Goal: Task Accomplishment & Management: Use online tool/utility

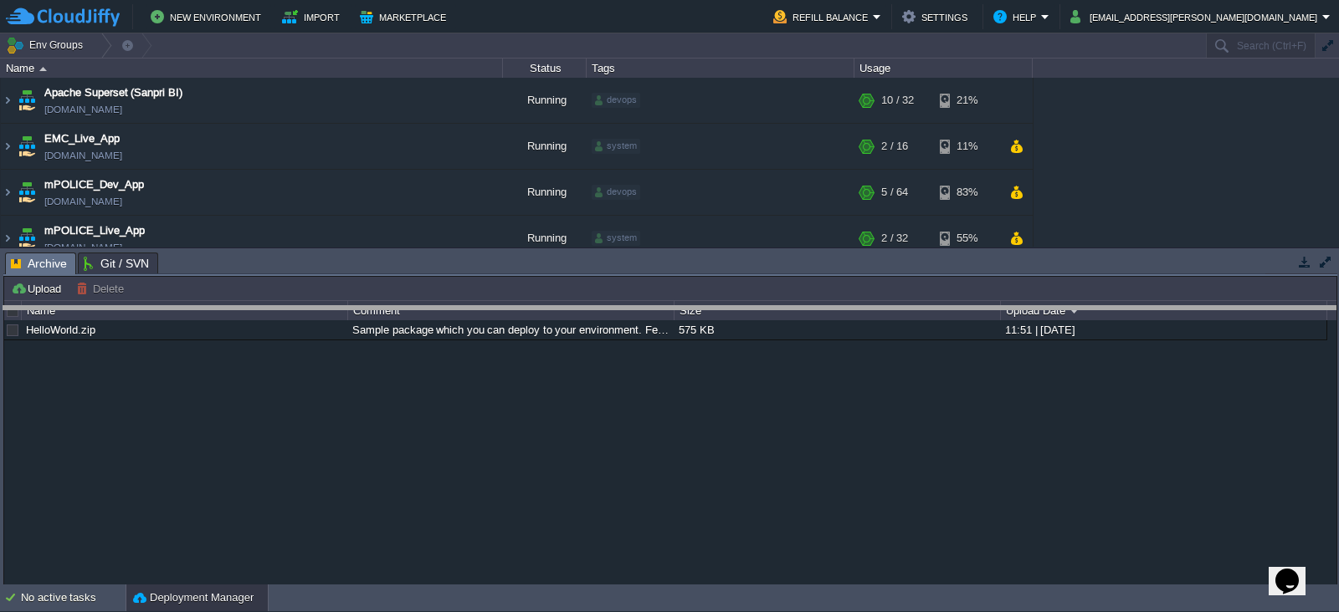
drag, startPoint x: 790, startPoint y: 265, endPoint x: 802, endPoint y: 432, distance: 167.0
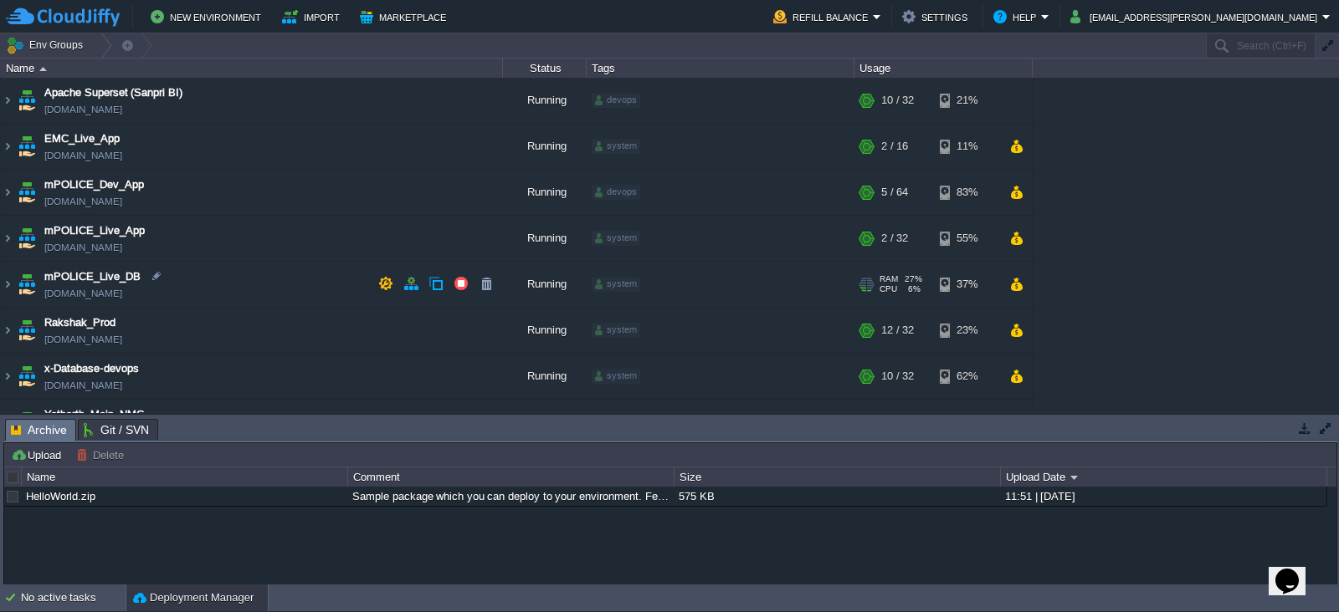
scroll to position [31, 0]
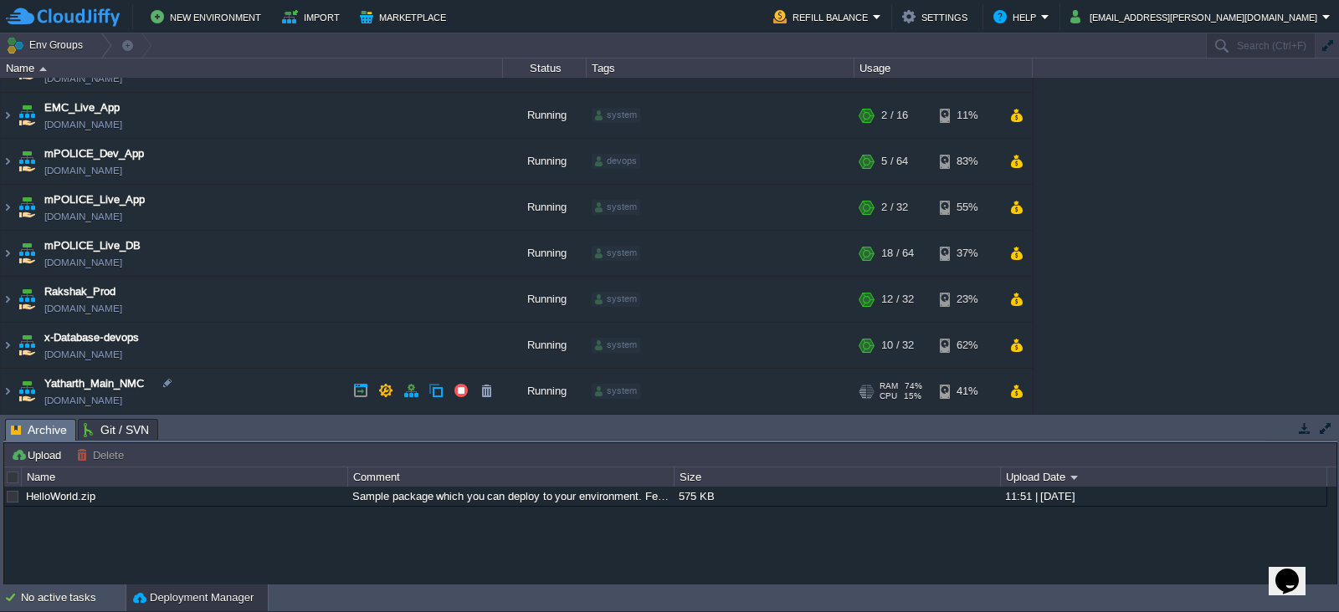
click at [230, 395] on td "Yatharth_Main_NMC [DOMAIN_NAME]" at bounding box center [252, 392] width 502 height 46
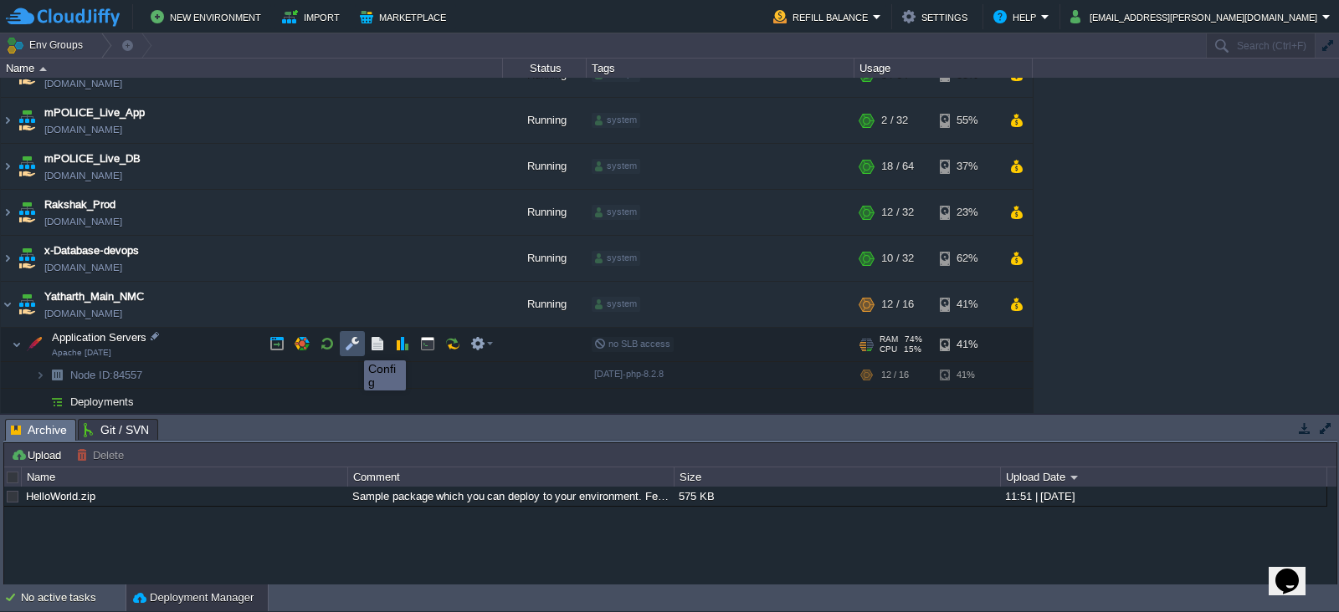
click at [351, 346] on button "button" at bounding box center [352, 343] width 15 height 15
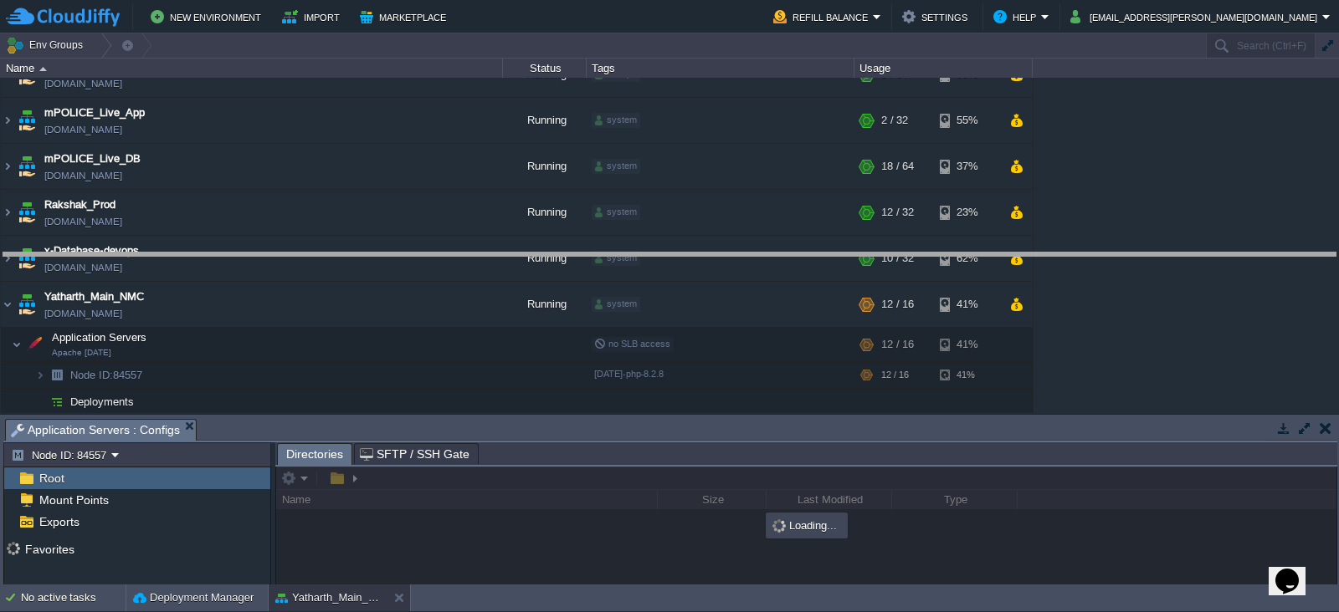
drag, startPoint x: 802, startPoint y: 423, endPoint x: 765, endPoint y: 257, distance: 170.5
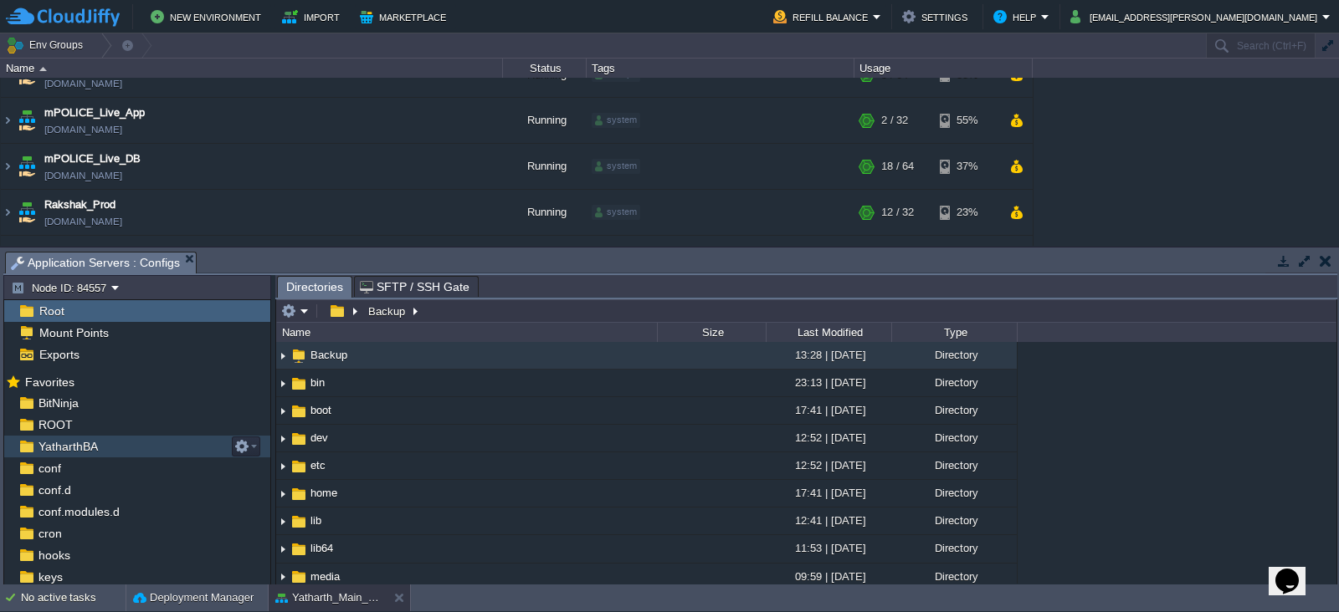
click at [80, 448] on span "YatharthBA" at bounding box center [67, 446] width 65 height 15
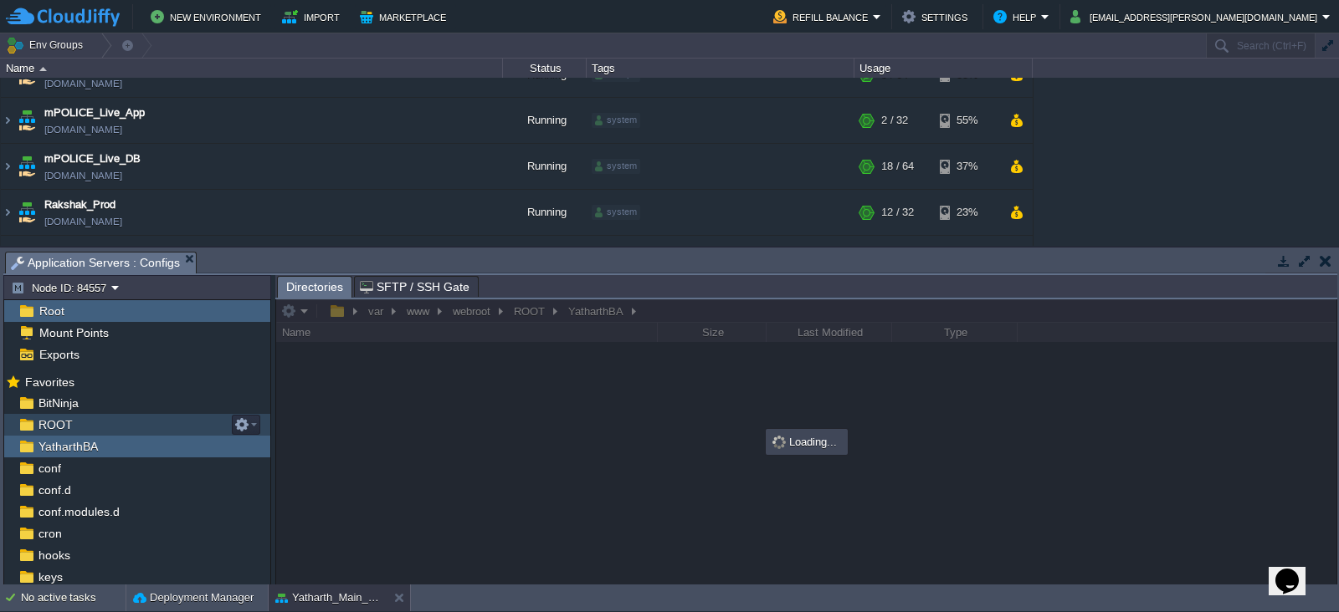
click at [58, 428] on span "ROOT" at bounding box center [55, 425] width 40 height 15
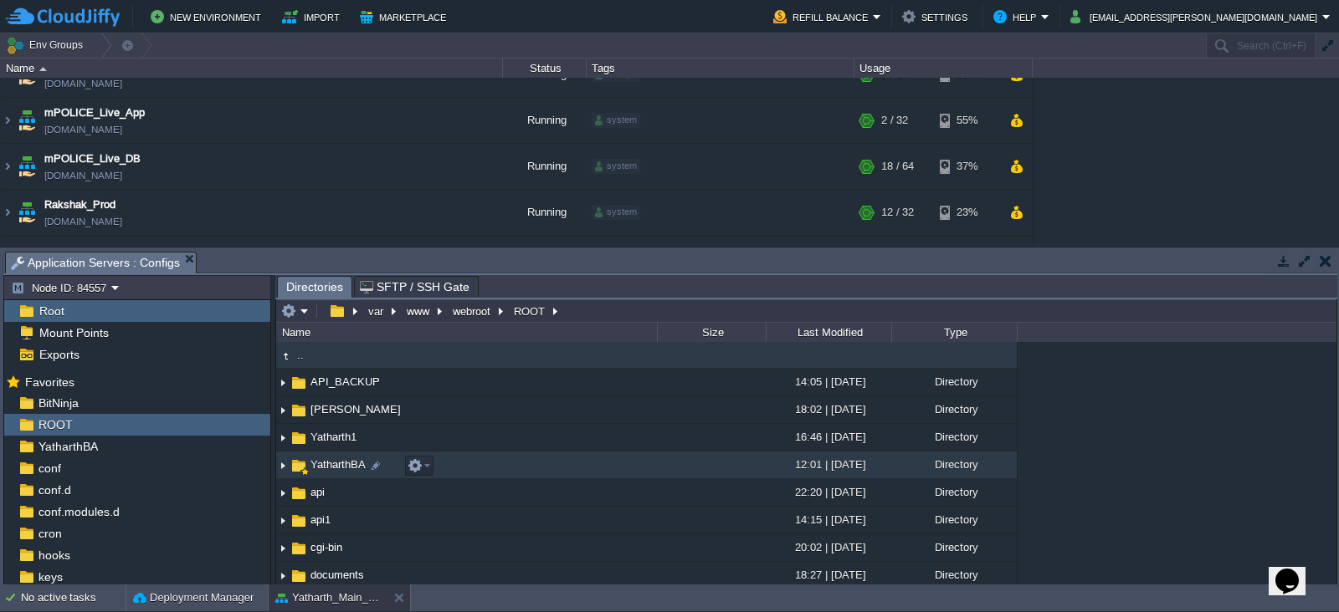
click at [327, 464] on span "YatharthBA" at bounding box center [338, 465] width 60 height 14
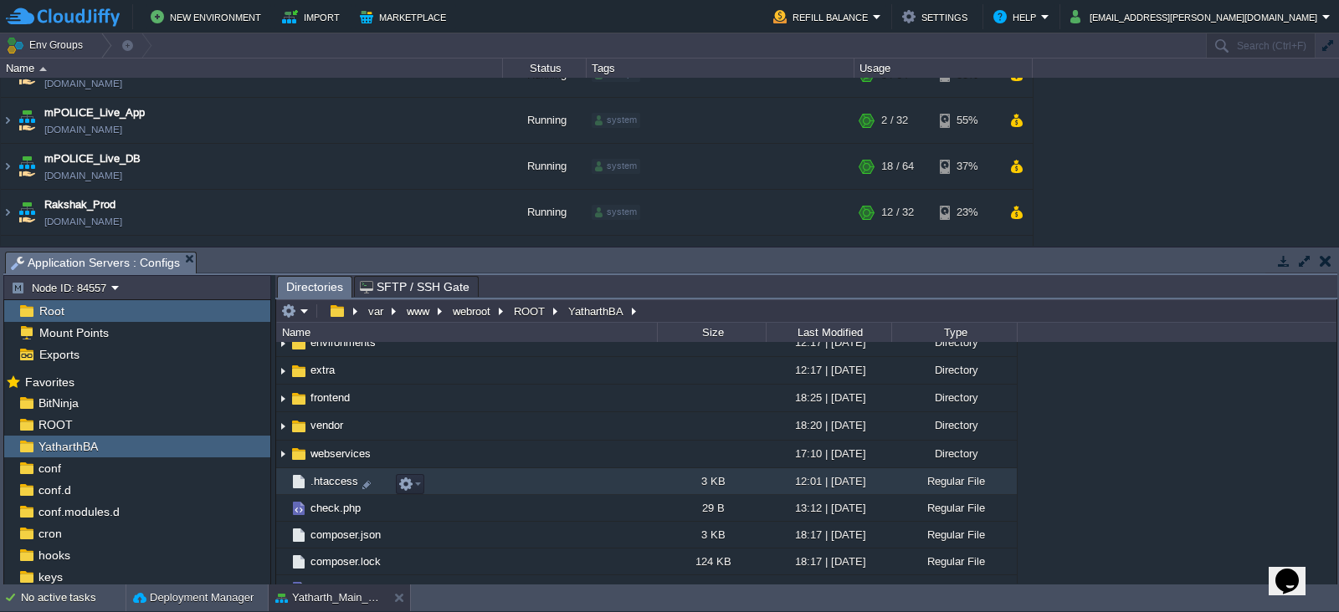
scroll to position [151, 0]
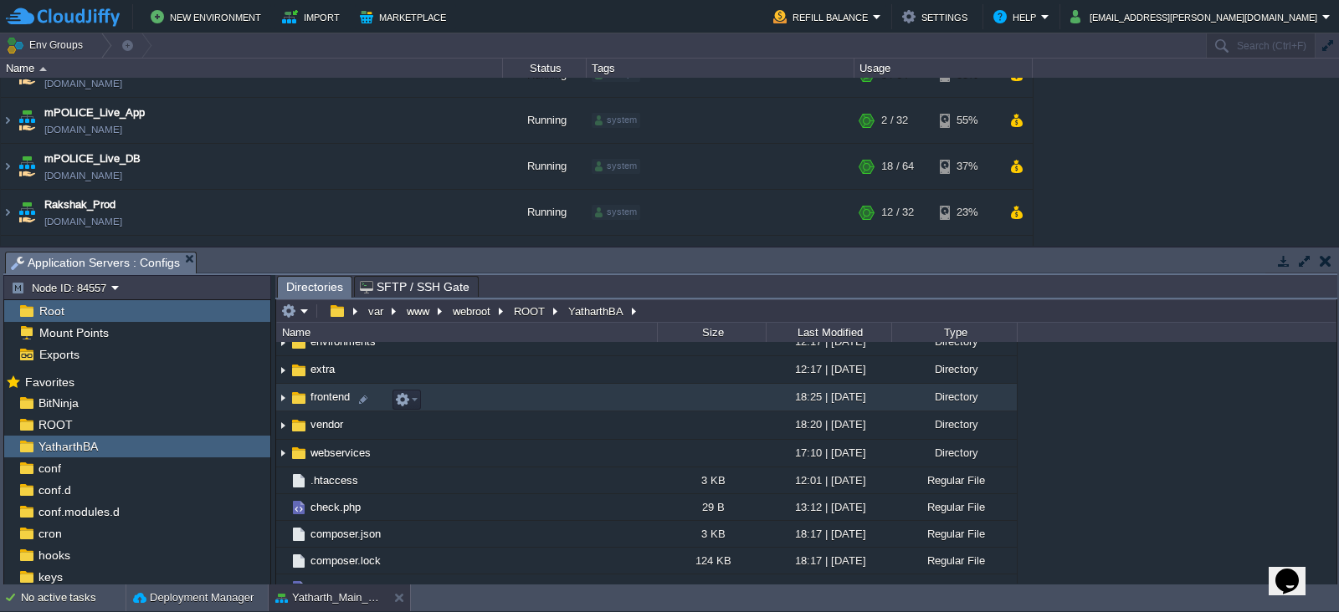
click at [325, 404] on span "frontend" at bounding box center [330, 397] width 44 height 14
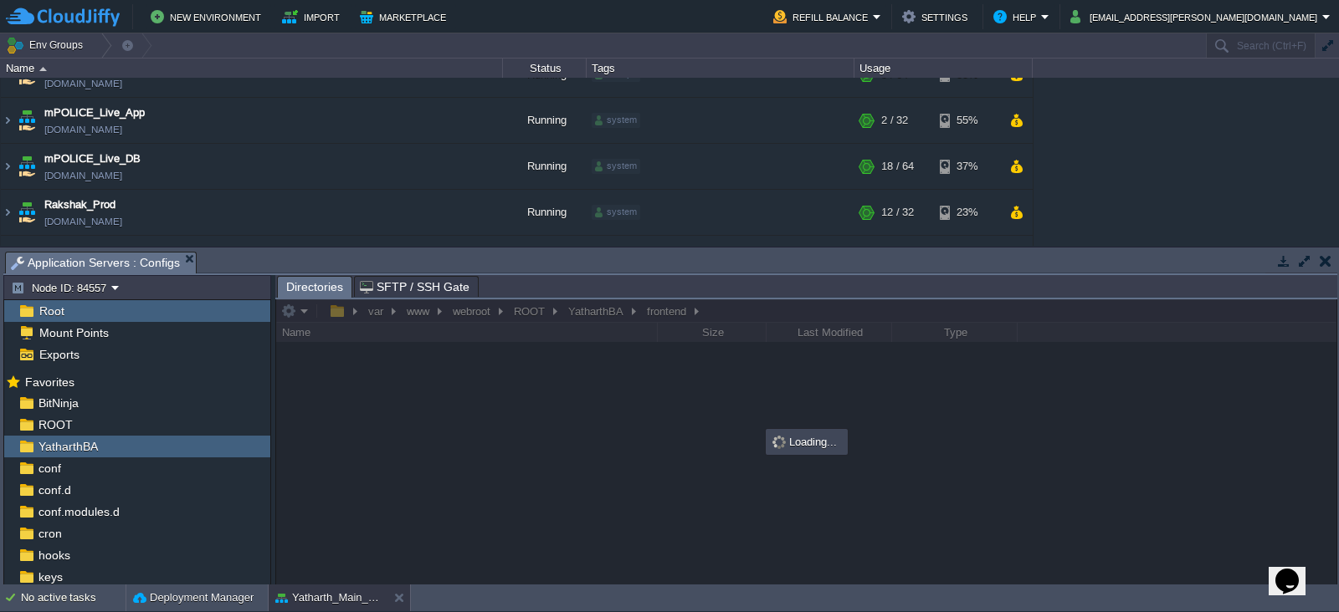
scroll to position [0, 0]
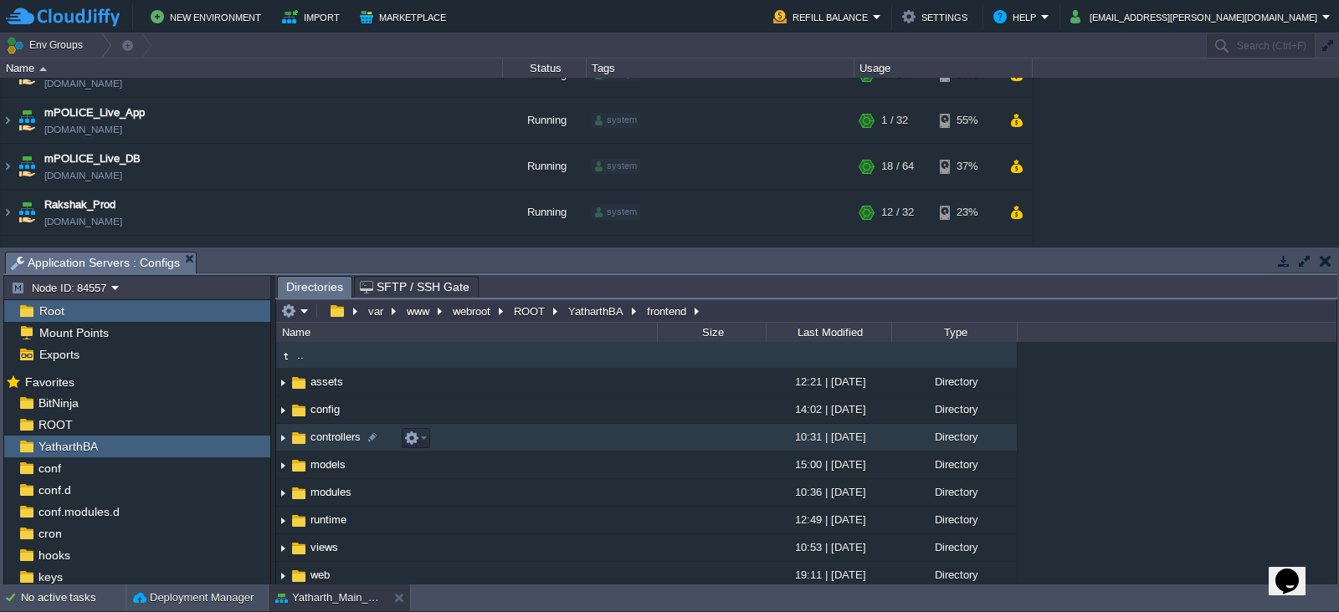
click at [322, 439] on span "controllers" at bounding box center [335, 437] width 55 height 14
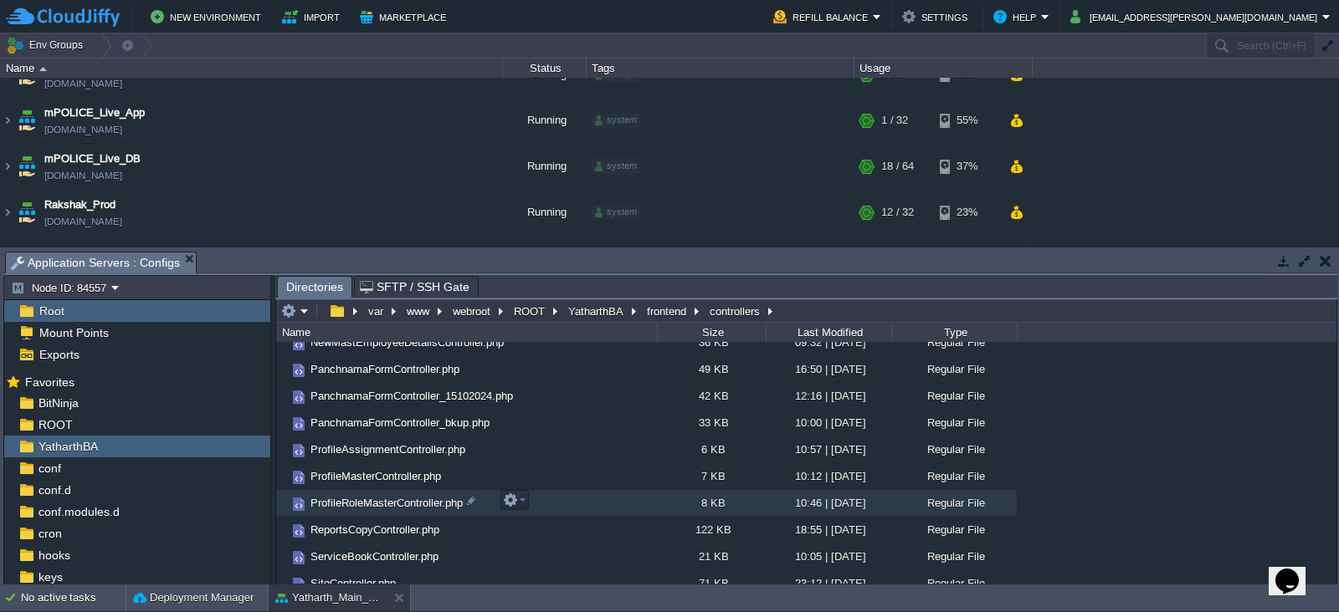
scroll to position [450, 0]
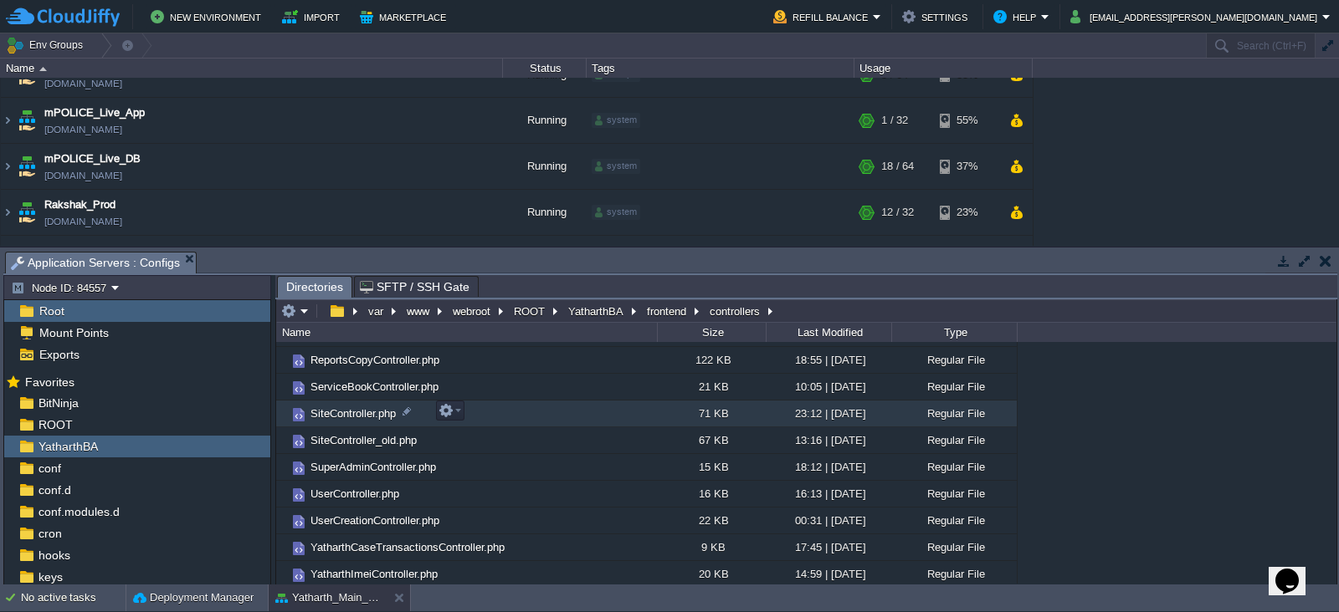
click at [347, 412] on span "SiteController.php" at bounding box center [353, 414] width 90 height 14
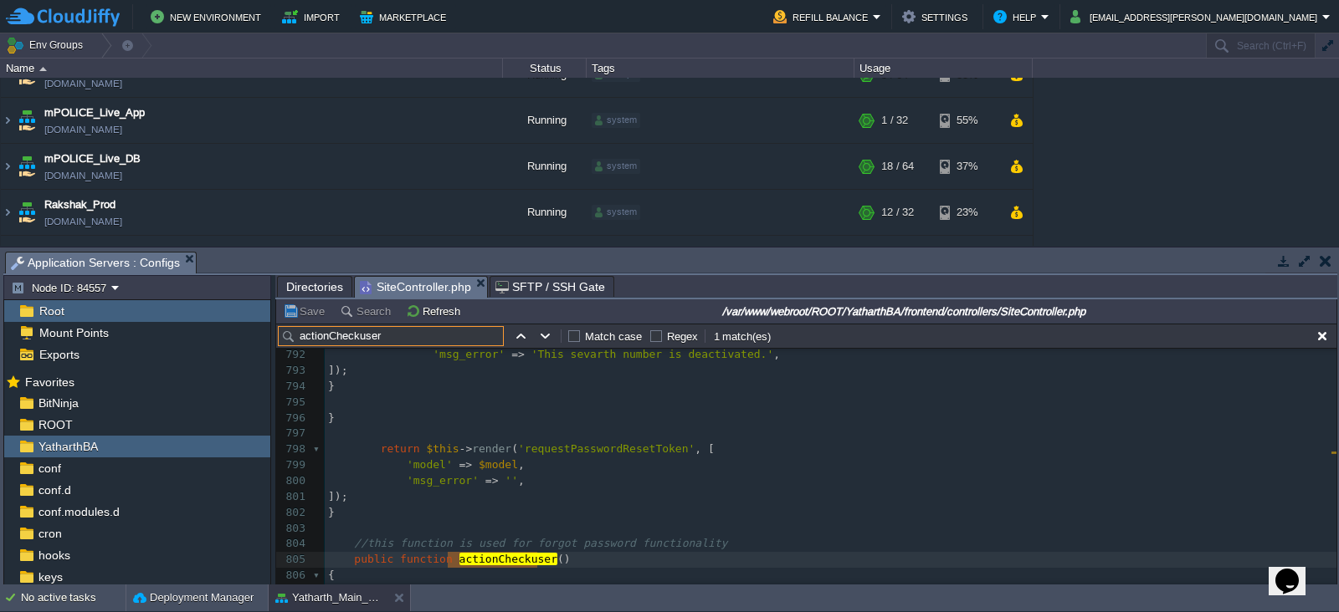
scroll to position [12745, 0]
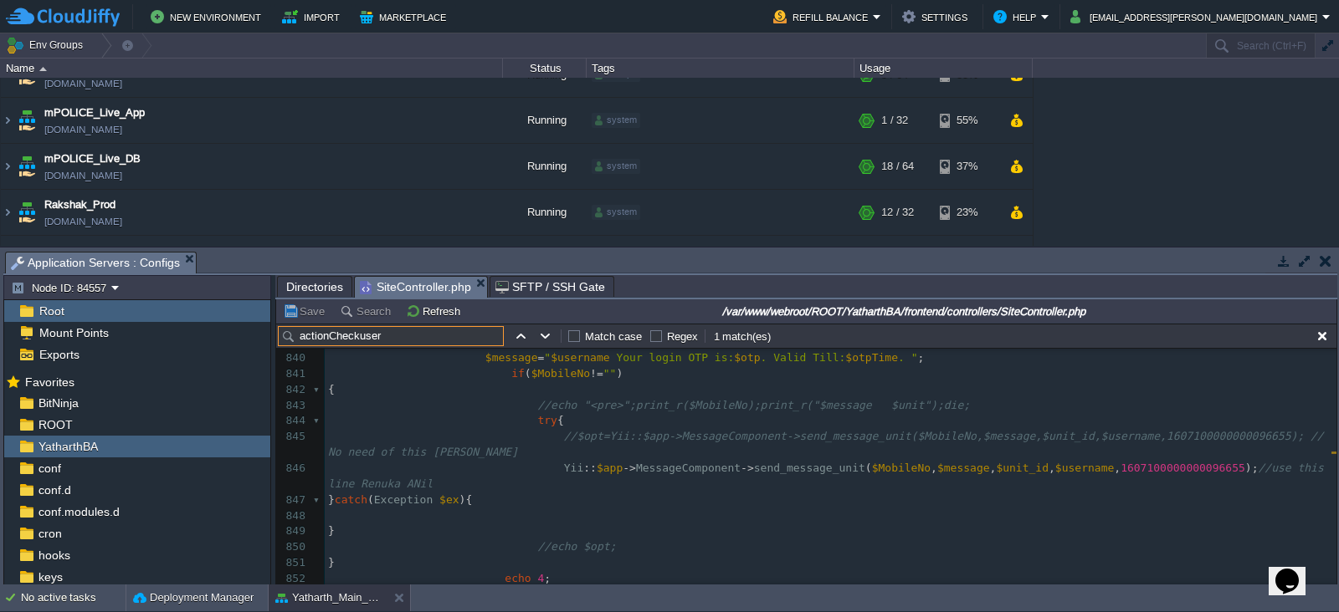
type input "actionCheckuser"
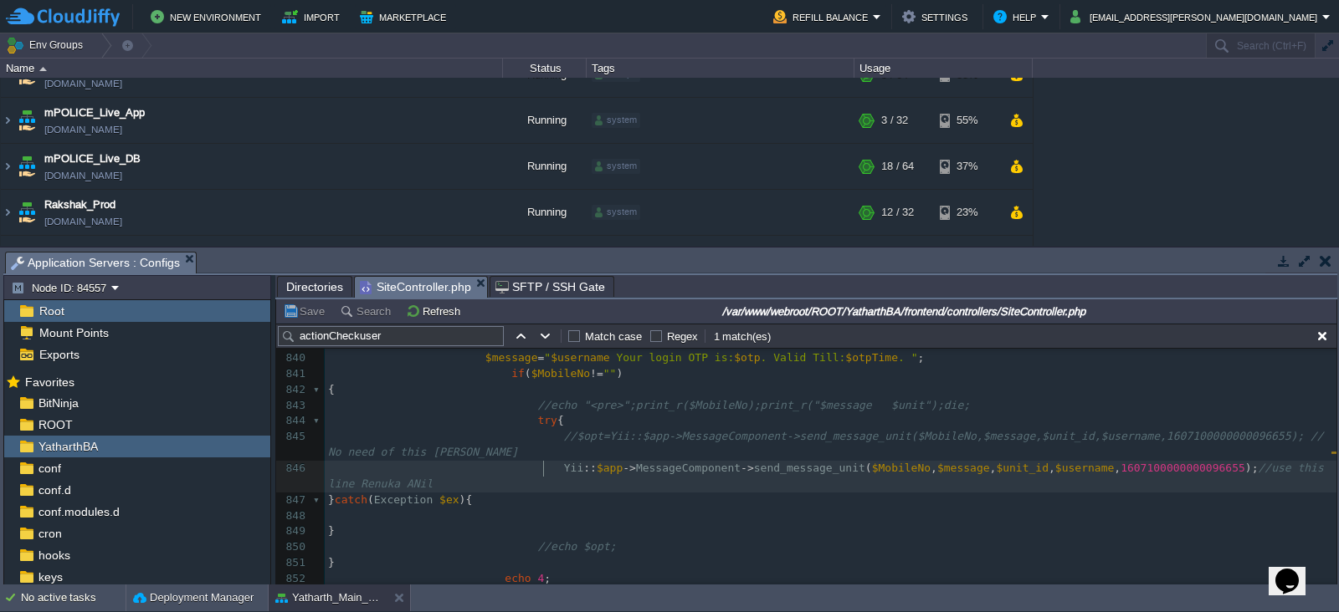
click at [542, 465] on div "x public function actionCheckuser () 826 if ( $empData [ 'active_status' ] == 1…" at bounding box center [831, 429] width 1012 height 599
type textarea "//"
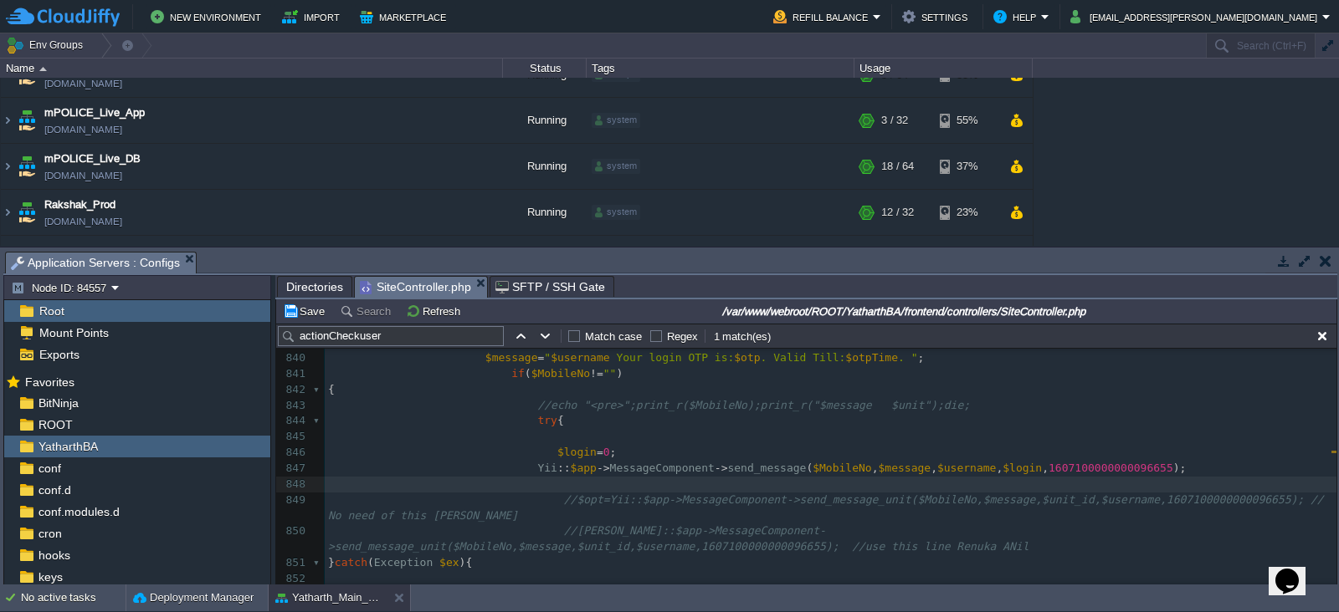
click at [515, 470] on div "xxxxxxxxxx public function actionCheckuser () 826 if ( $empData [ 'active_statu…" at bounding box center [831, 469] width 1012 height 678
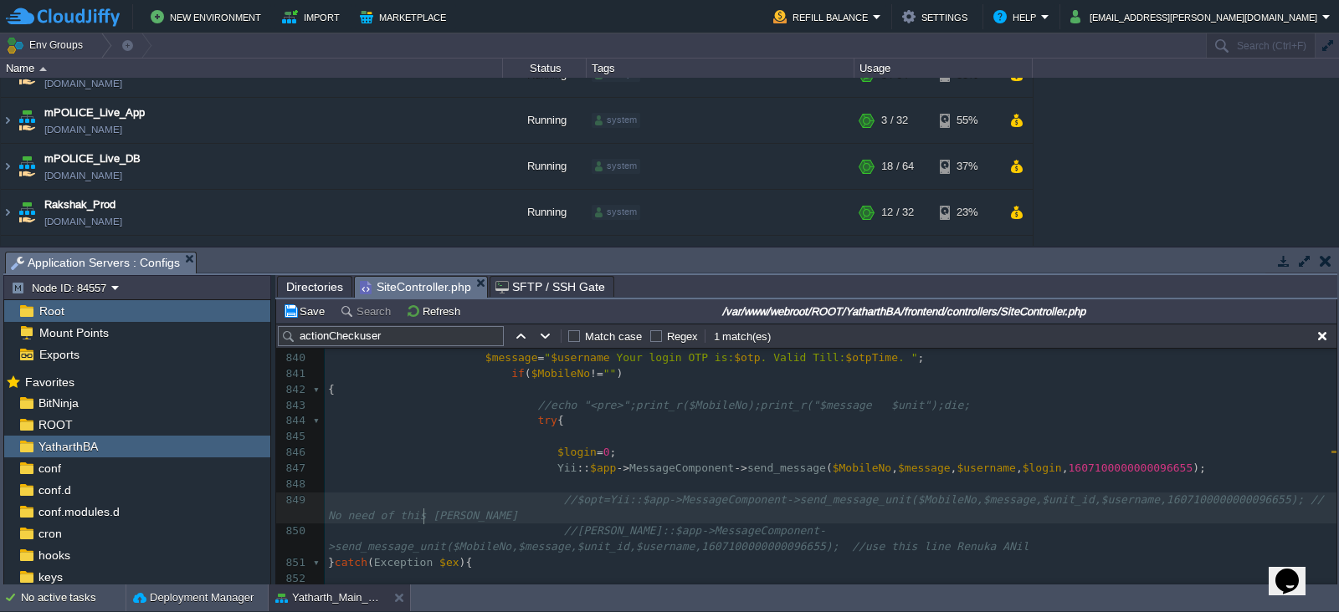
click at [592, 514] on pre "//$opt=Yii::$app->MessageComponent->send_message_unit($MobileNo,$message,$unit_…" at bounding box center [831, 509] width 1012 height 32
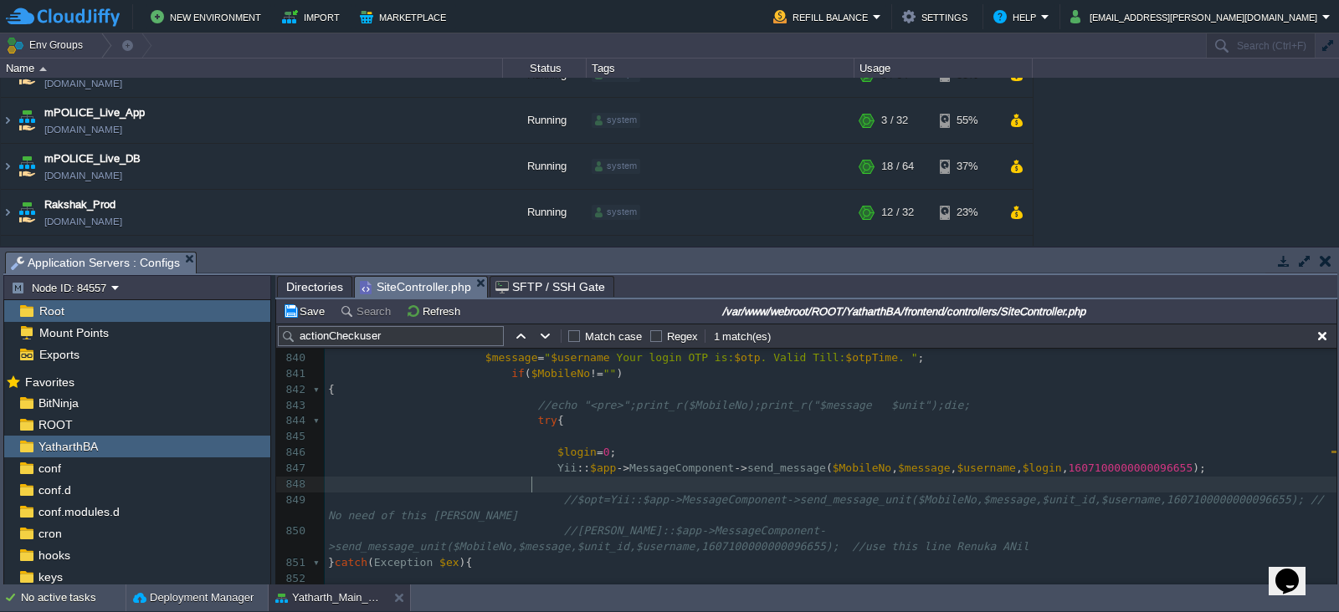
click at [833, 490] on pre at bounding box center [831, 485] width 1012 height 16
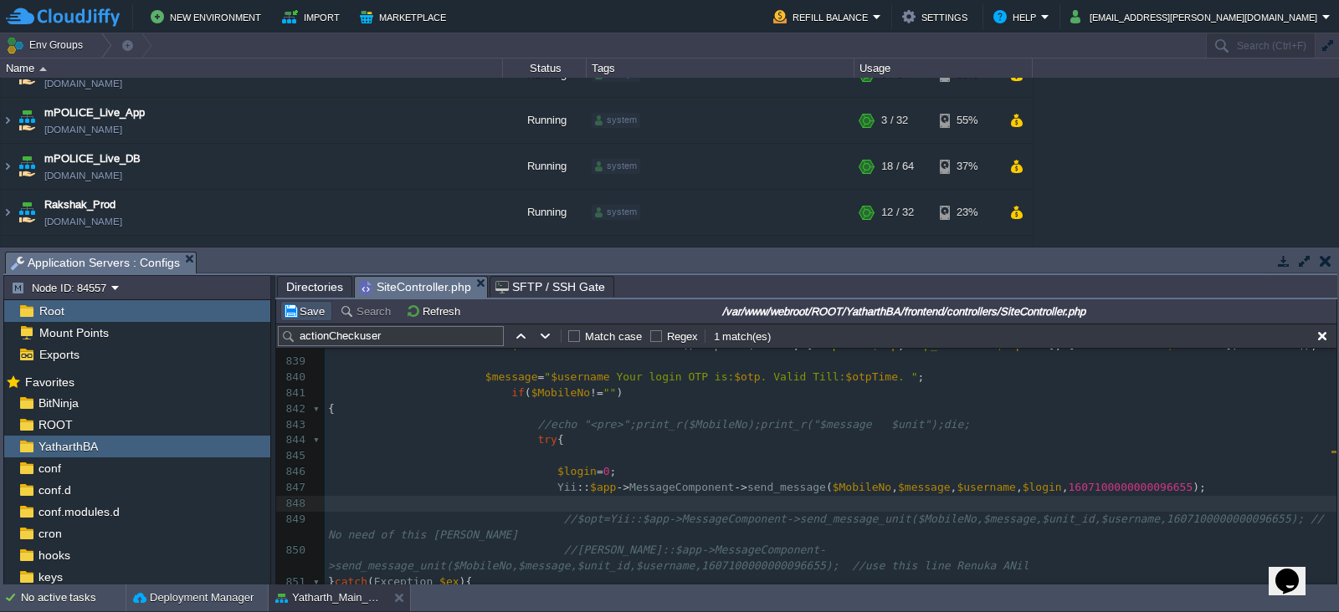
click at [313, 308] on button "Save" at bounding box center [306, 311] width 47 height 15
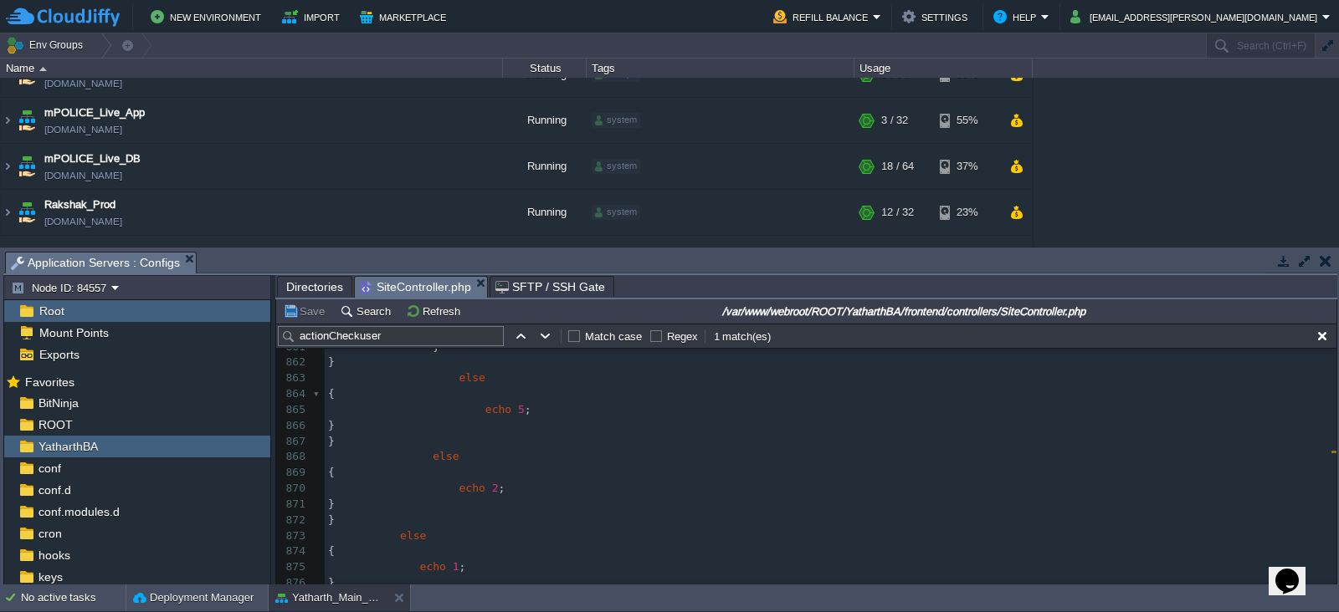
scroll to position [13790, 0]
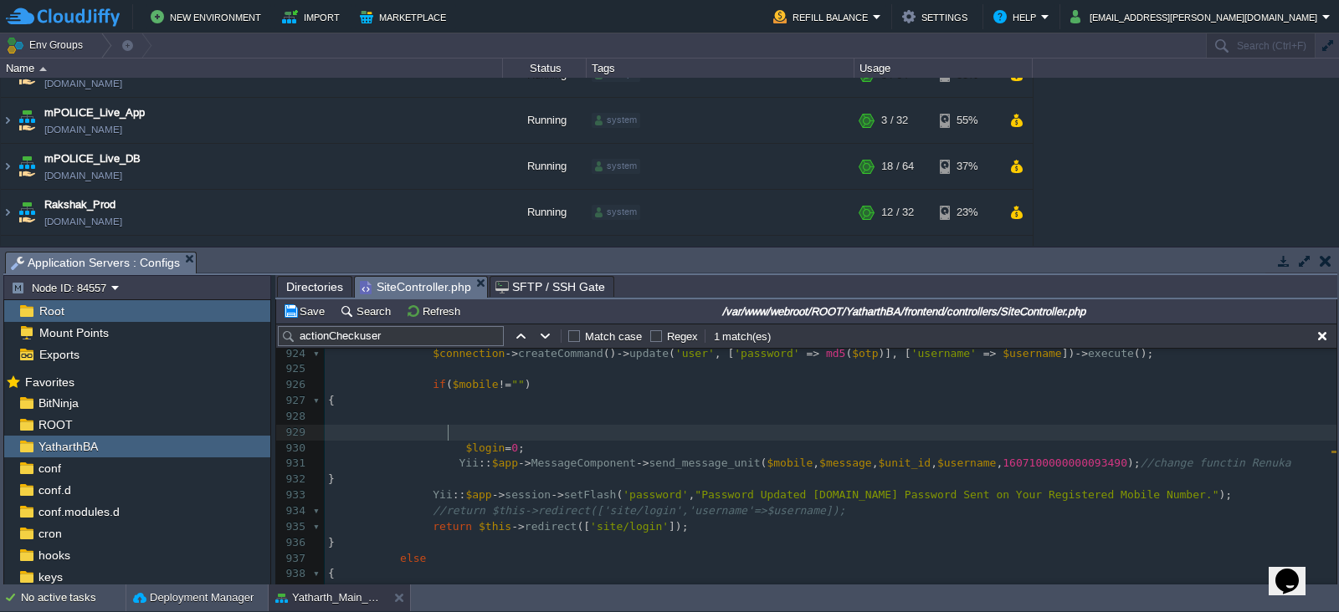
paste textarea
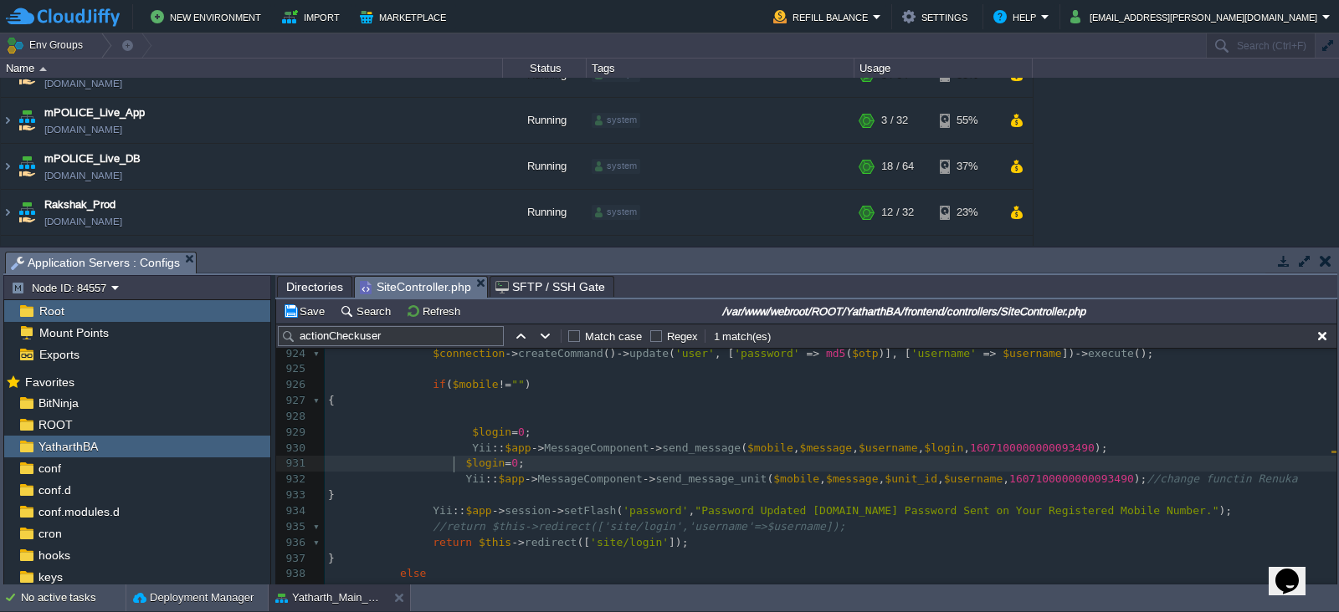
click at [452, 466] on div "xxxxxxxxxx 913 ​ 914 // Shuffle the code to get the alpha and numeric in random…" at bounding box center [831, 479] width 1012 height 615
type textarea "//"
click at [449, 482] on div "xxxxxxxxxx 913 ​ 914 // Shuffle the code to get the alpha and numeric in random…" at bounding box center [831, 479] width 1012 height 615
type textarea "//"
click at [308, 312] on button "Save" at bounding box center [306, 311] width 47 height 15
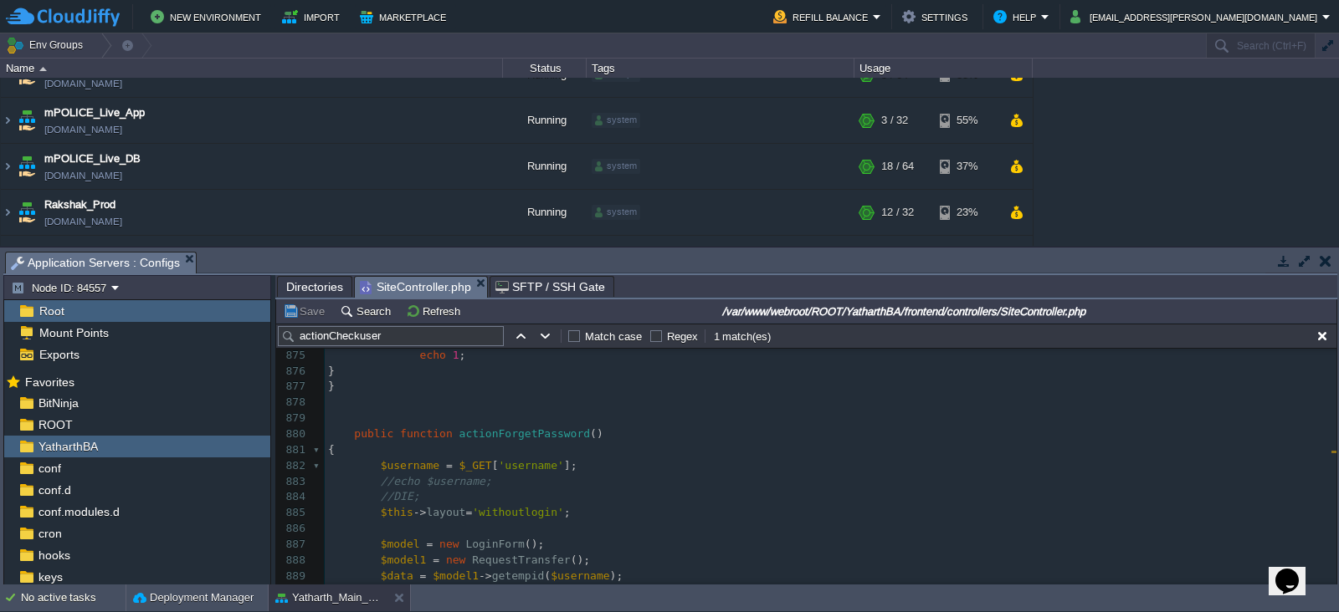
scroll to position [13976, 0]
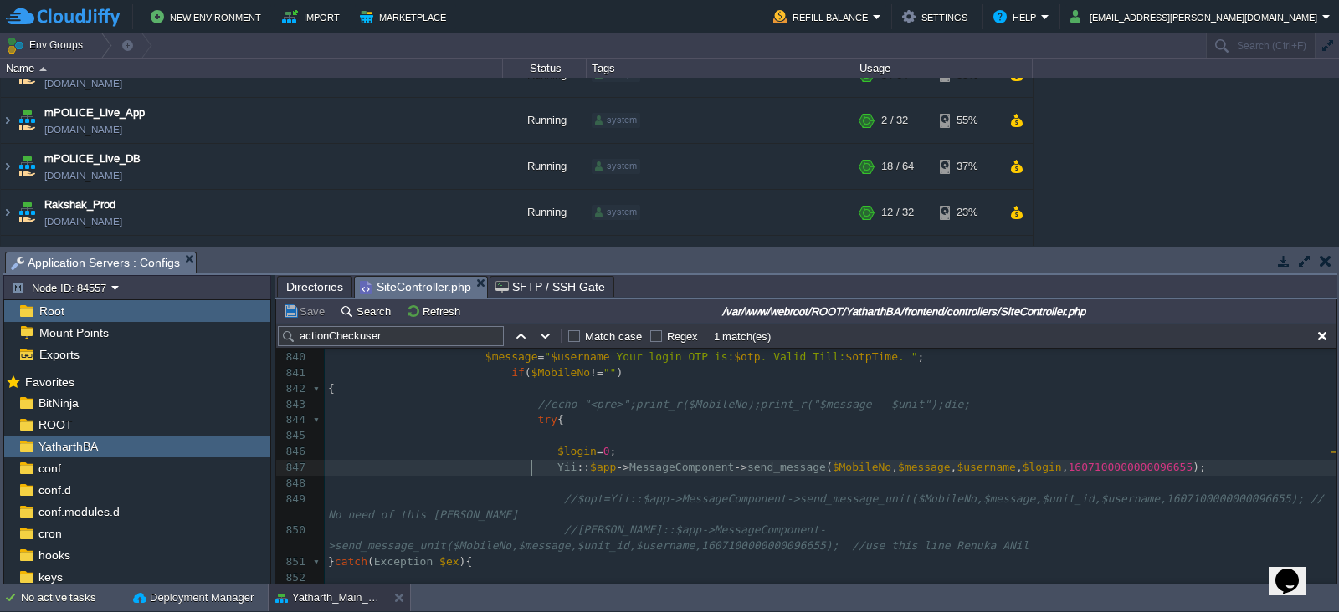
click at [530, 467] on span at bounding box center [442, 467] width 229 height 13
type textarea "w"
type textarea "eco"
type textarea "ho"
click at [549, 483] on pre at bounding box center [831, 484] width 1012 height 16
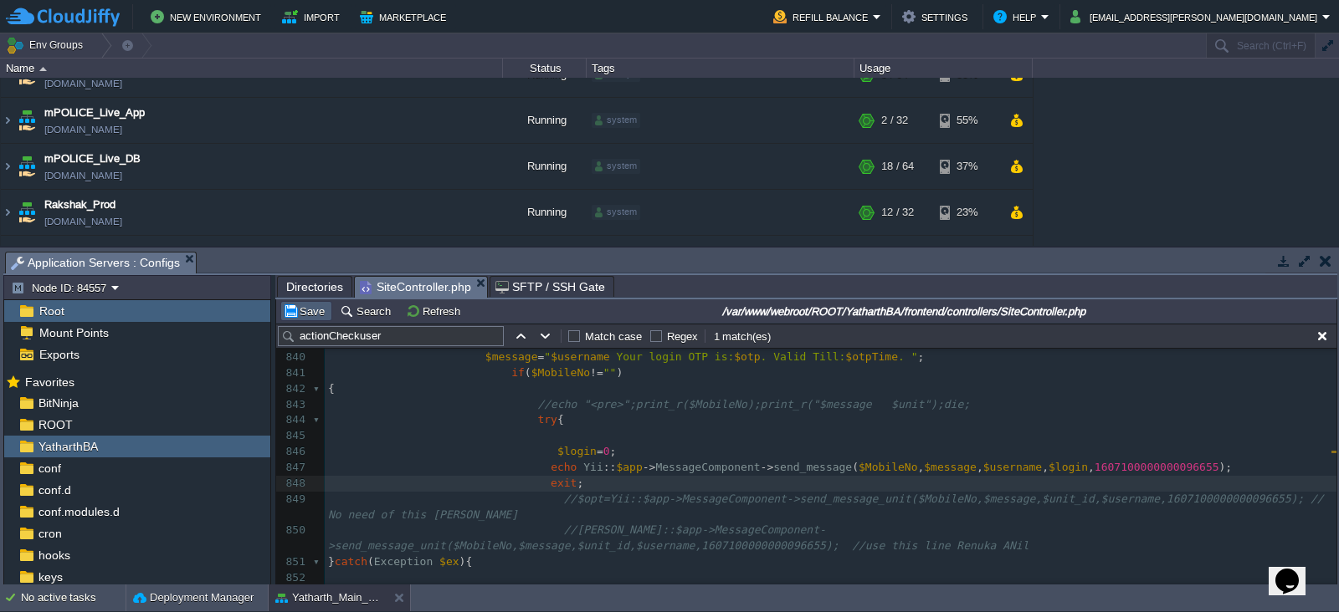
type textarea "exit;"
click at [301, 310] on button "Save" at bounding box center [306, 311] width 47 height 15
type textarea "exit;"
drag, startPoint x: 561, startPoint y: 480, endPoint x: 516, endPoint y: 487, distance: 44.8
click at [560, 471] on div "xxxxxxxxxx // Yii::$app->MessageComponent->send_message_unit($mobile,$message,$…" at bounding box center [831, 413] width 1012 height 631
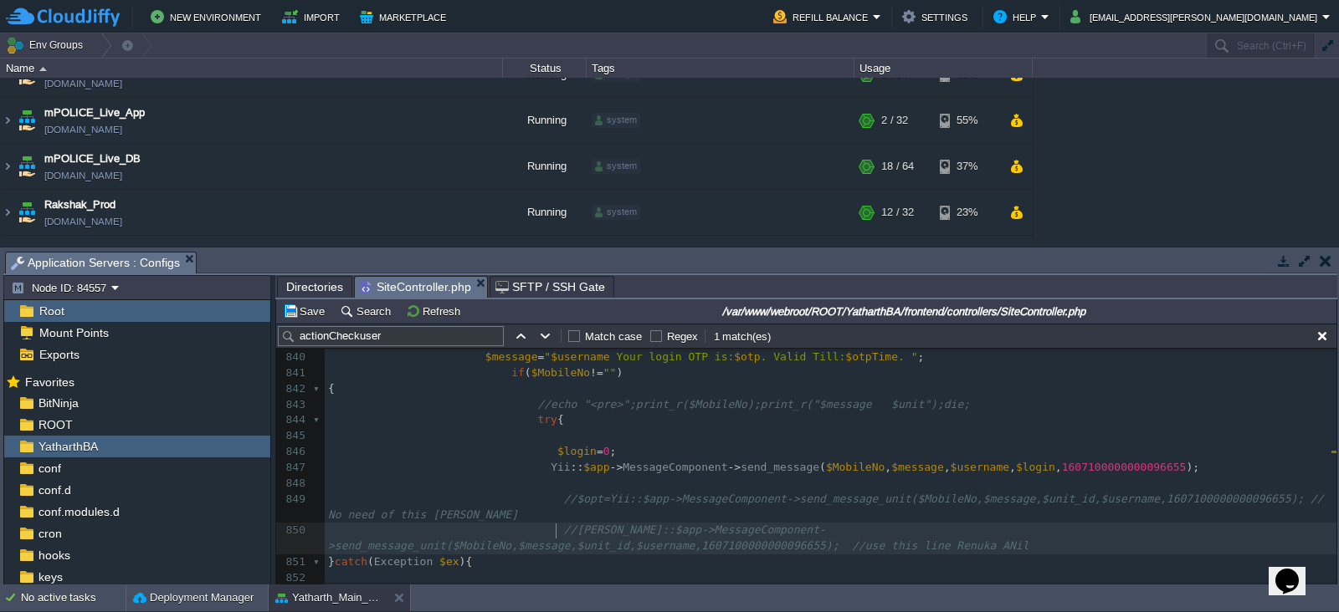
click at [553, 534] on span "//[PERSON_NAME]::$app->MessageComponent->send_message_unit($MobileNo,$message,$…" at bounding box center [678, 538] width 700 height 28
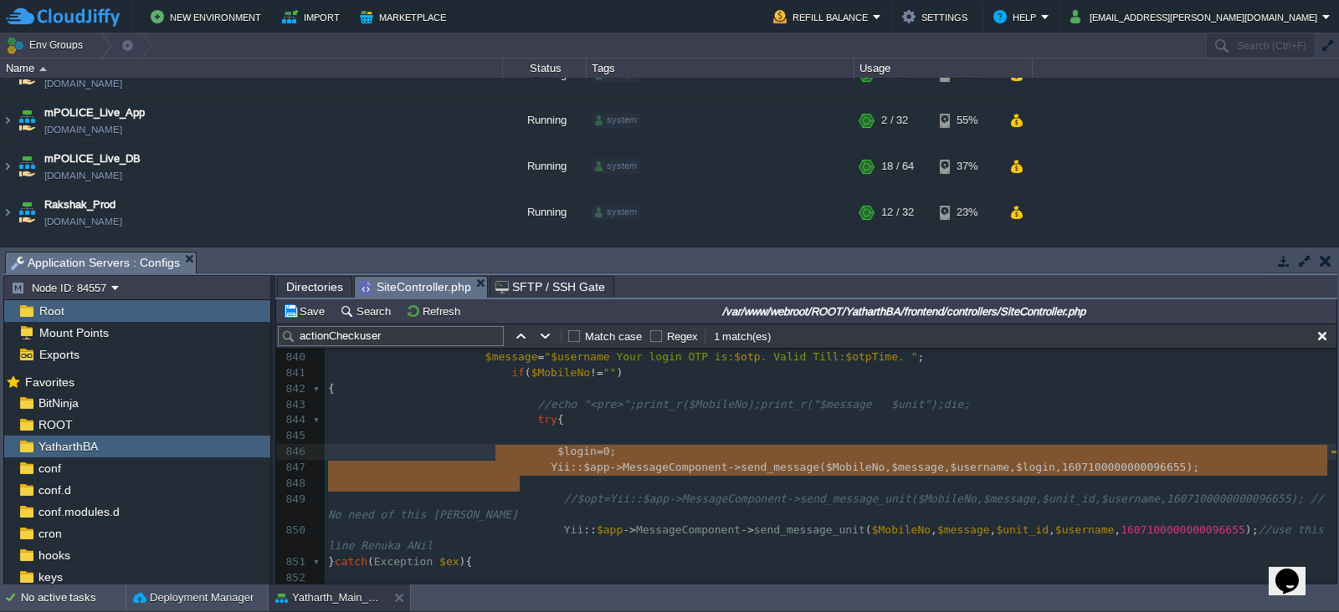
type textarea "$login=0; Yii::$app->MessageComponent->send_message($MobileNo,$message, $userna…"
drag, startPoint x: 569, startPoint y: 482, endPoint x: 459, endPoint y: 446, distance: 115.4
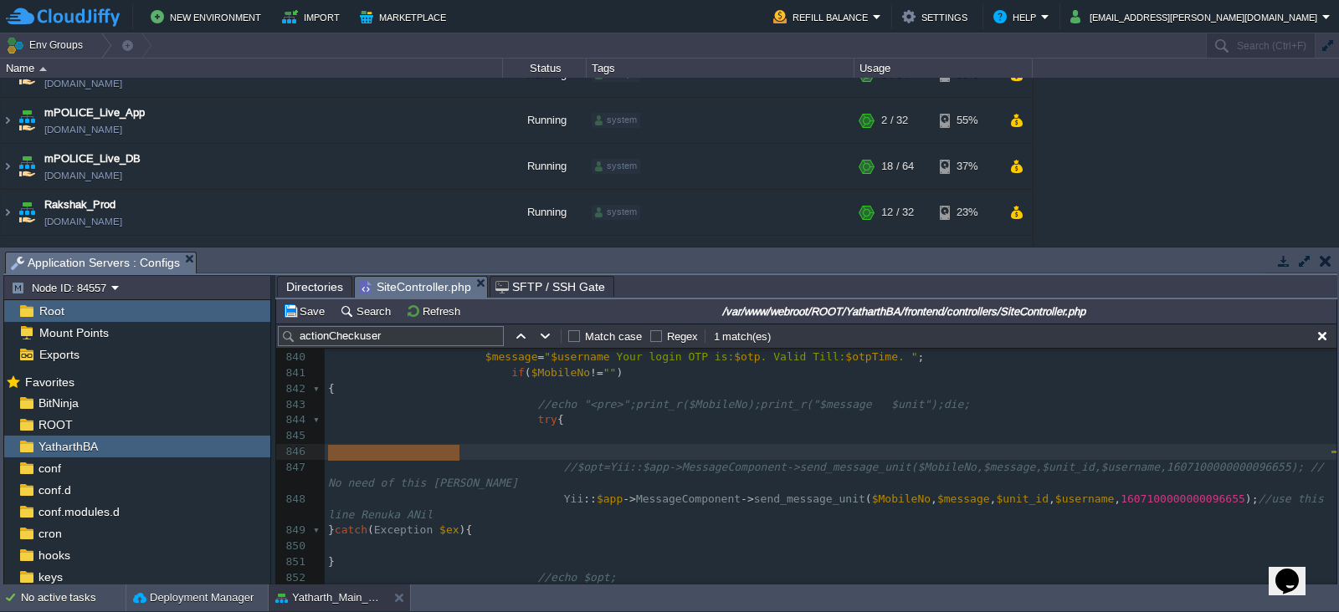
drag, startPoint x: 548, startPoint y: 453, endPoint x: 309, endPoint y: 451, distance: 239.3
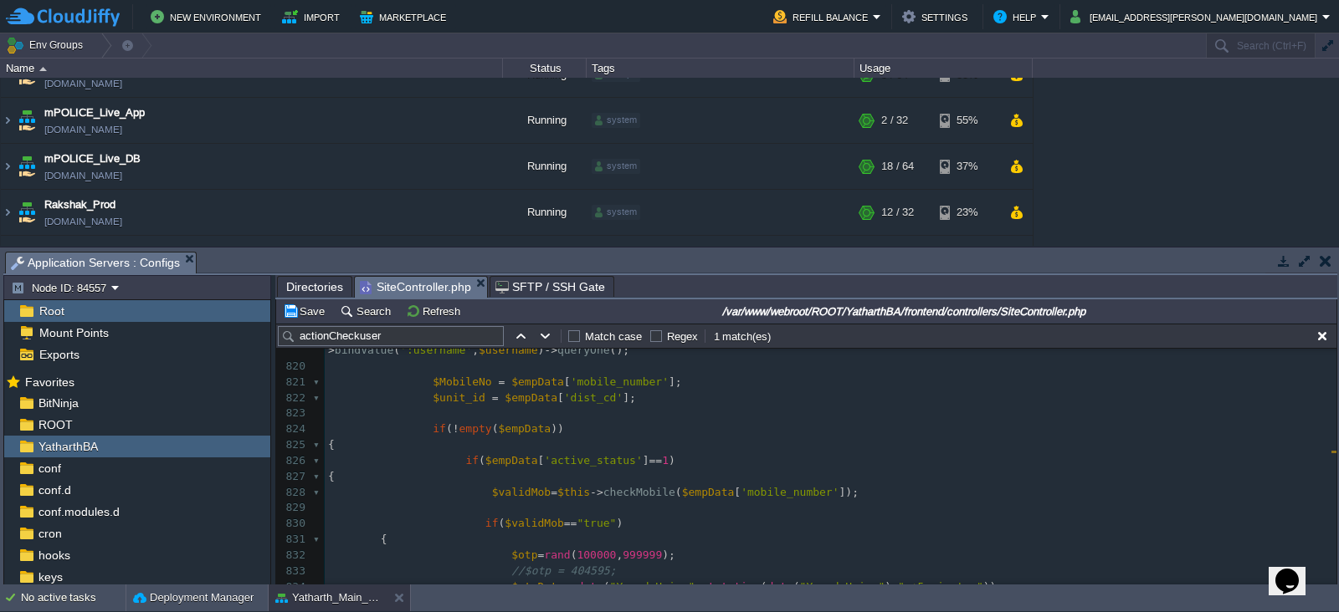
scroll to position [13089, 0]
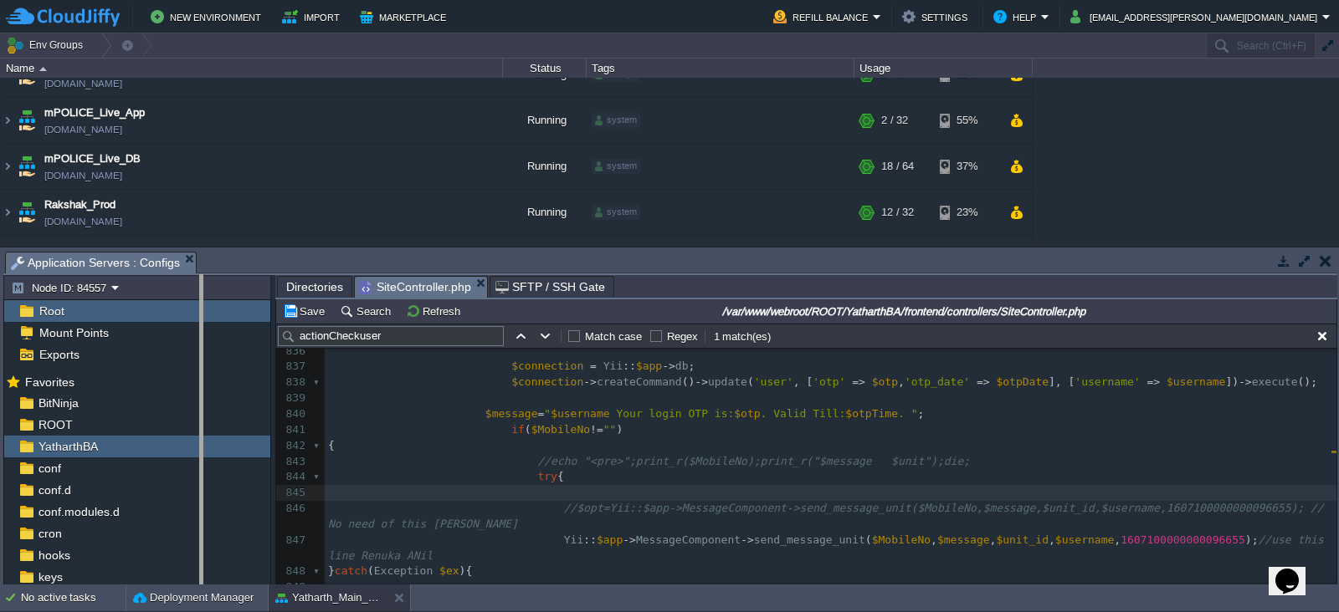
drag, startPoint x: 274, startPoint y: 433, endPoint x: 202, endPoint y: 422, distance: 72.9
click at [202, 422] on body "New Environment Import Marketplace Bonus ₹0.00 Upgrade Account Refill Balance S…" at bounding box center [669, 306] width 1339 height 612
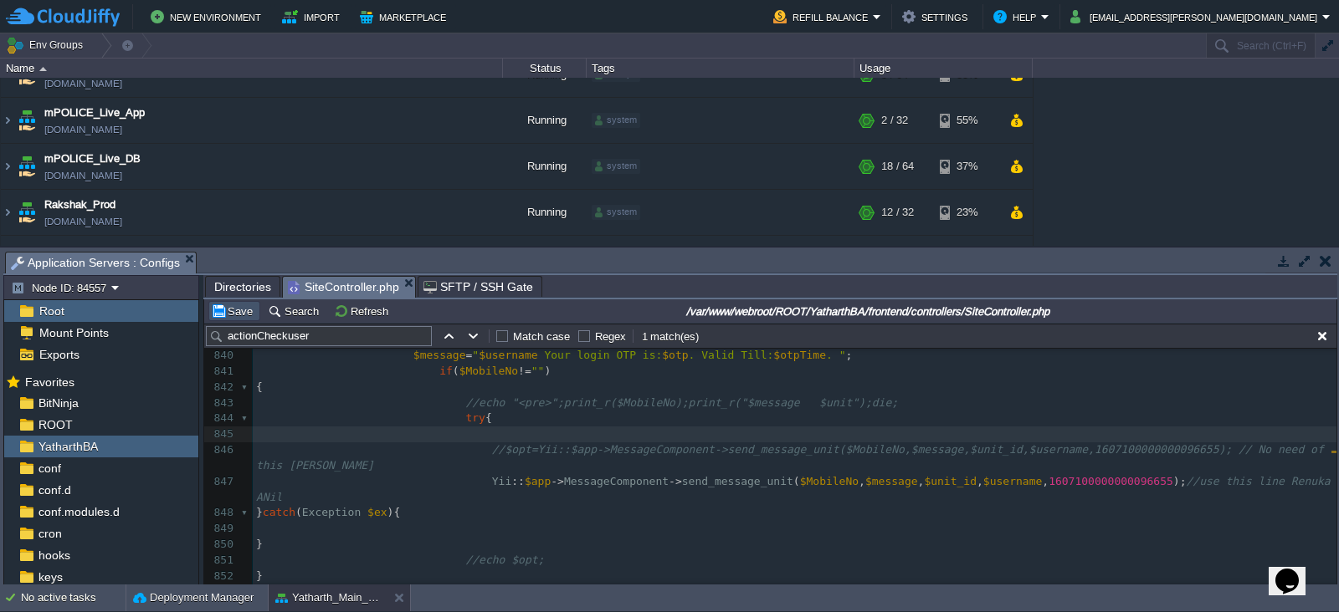
click at [239, 315] on button "Save" at bounding box center [234, 311] width 47 height 15
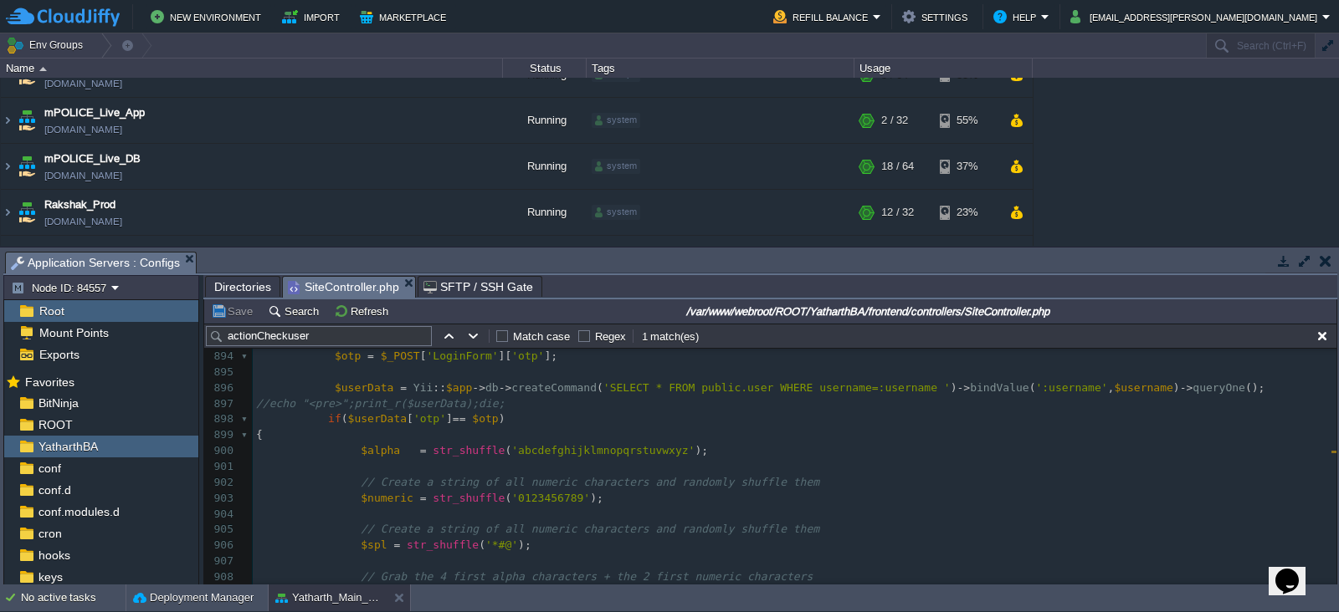
scroll to position [14328, 0]
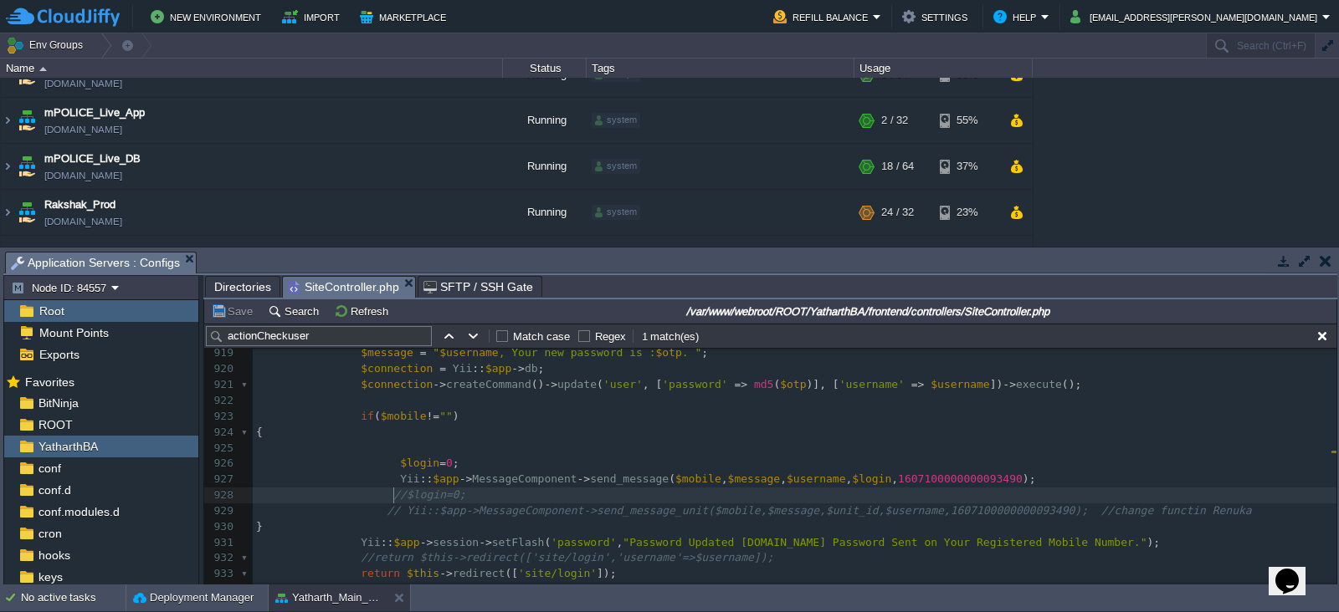
click at [393, 494] on span "//$login=0;" at bounding box center [429, 495] width 72 height 13
click at [395, 509] on div "xxxxxxxxxx 909 $alpha_numeric = substr ( $alpha , 0 , 4 ) . substr ( $numeric ,…" at bounding box center [795, 614] width 1084 height 852
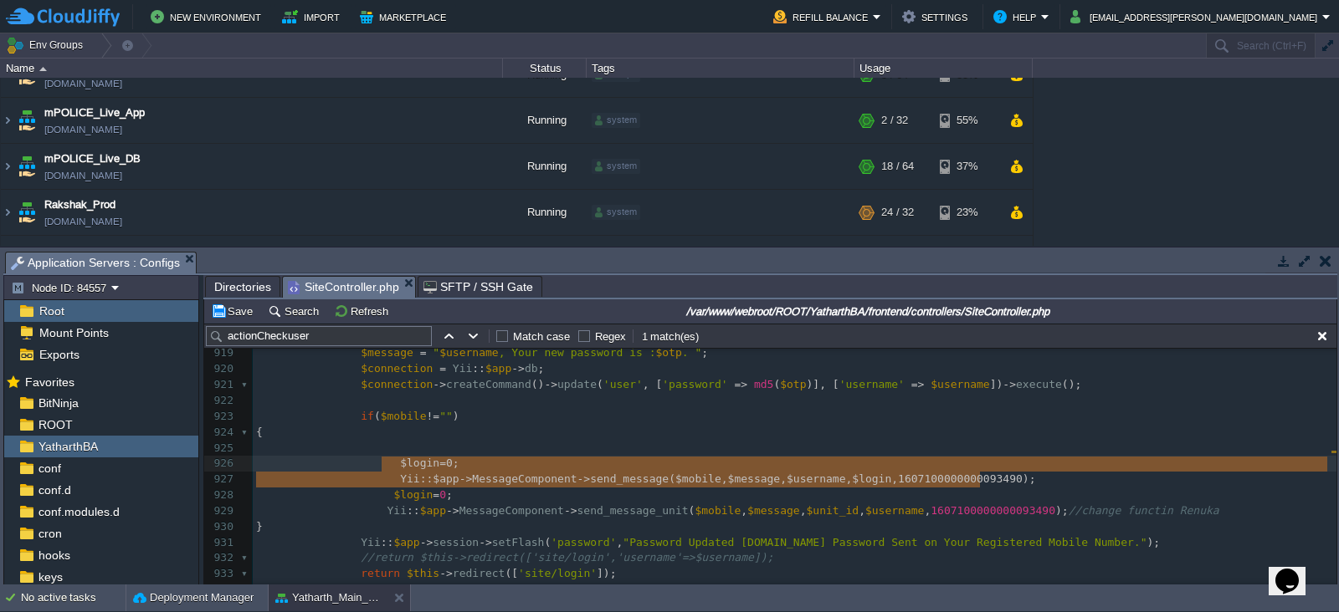
type textarea "$login=0; Yii::$app->MessageComponent->send_message($mobile,$message, $username…"
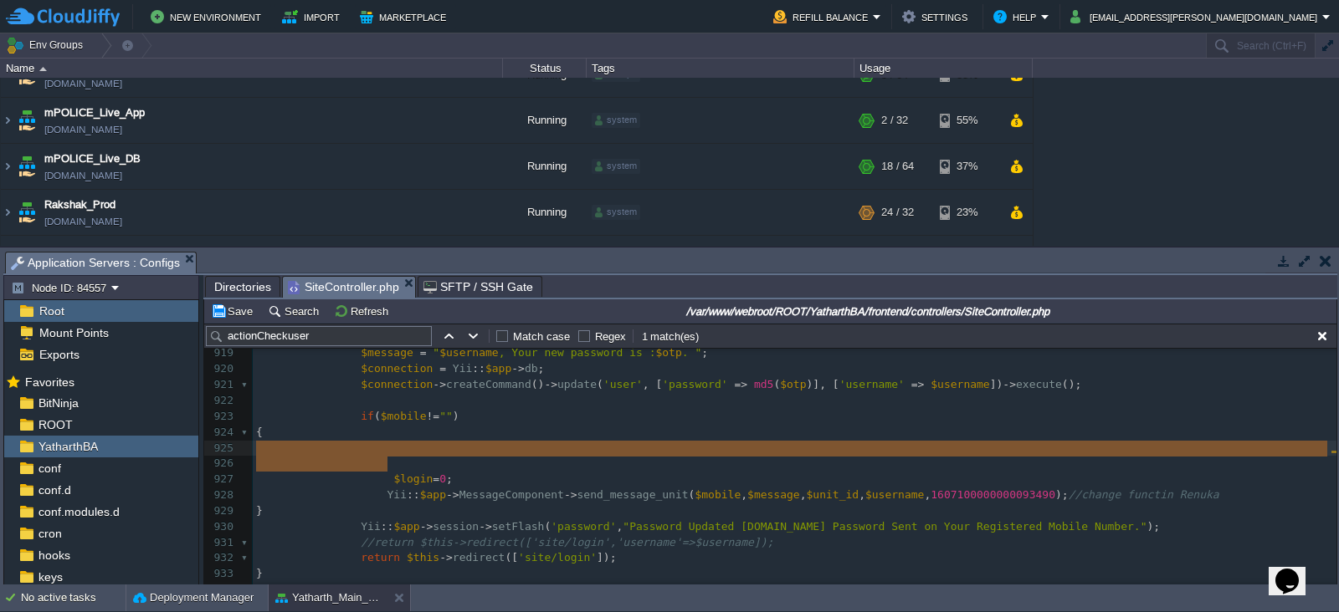
drag, startPoint x: 389, startPoint y: 464, endPoint x: 223, endPoint y: 454, distance: 165.9
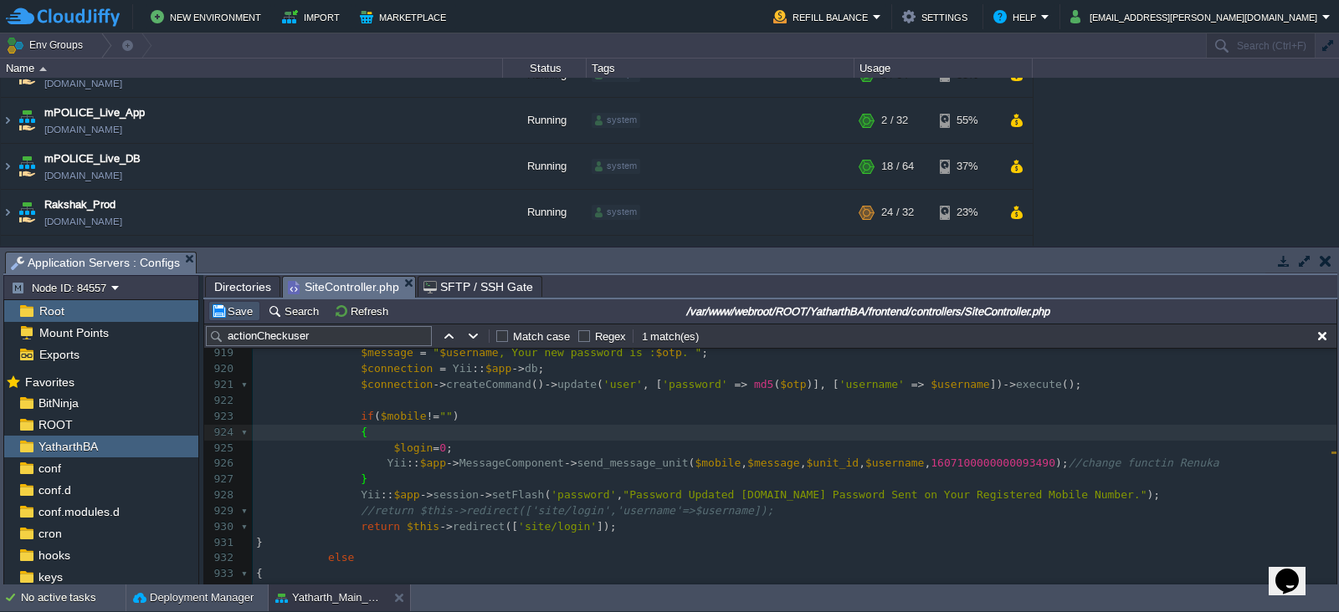
click at [233, 315] on button "Save" at bounding box center [234, 311] width 47 height 15
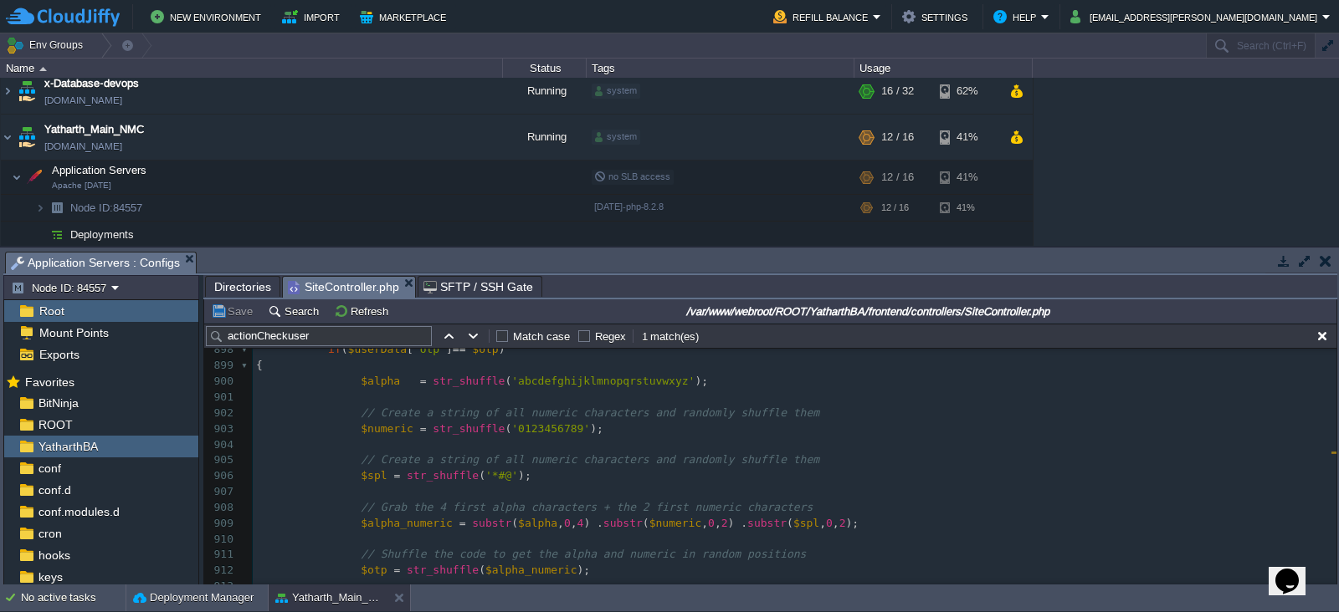
scroll to position [14388, 0]
